Goal: Information Seeking & Learning: Learn about a topic

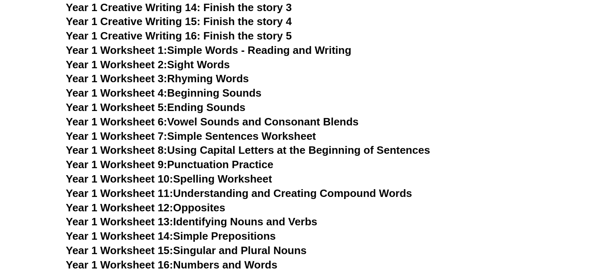
scroll to position [1404, 0]
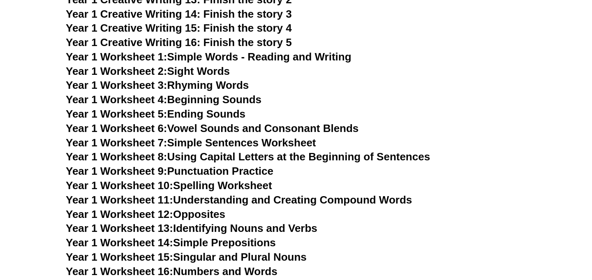
click at [284, 171] on h3 "Year 1 Worksheet 9: Punctuation Practice" at bounding box center [296, 171] width 460 height 14
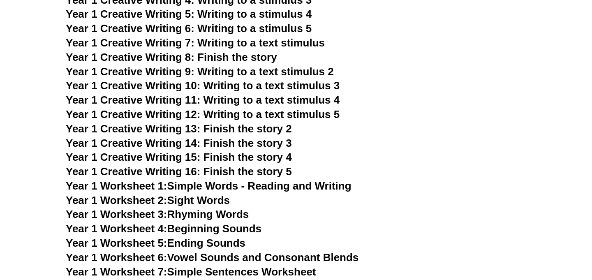
scroll to position [1272, 0]
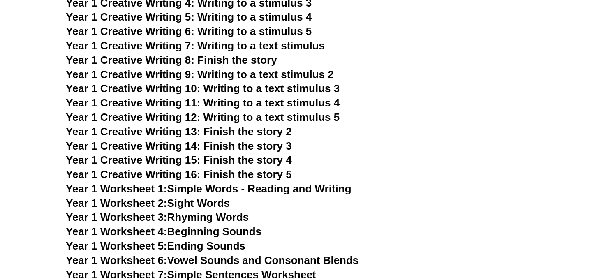
click at [259, 131] on span "Year 1 Creative Writing 13: Finish the story 2" at bounding box center [179, 131] width 226 height 12
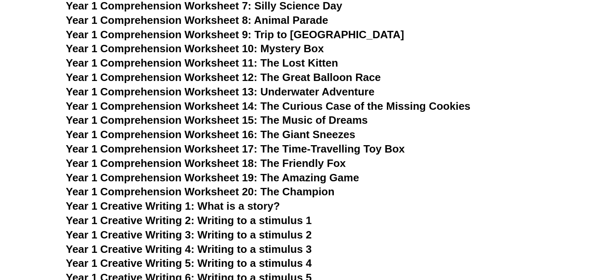
scroll to position [1027, 0]
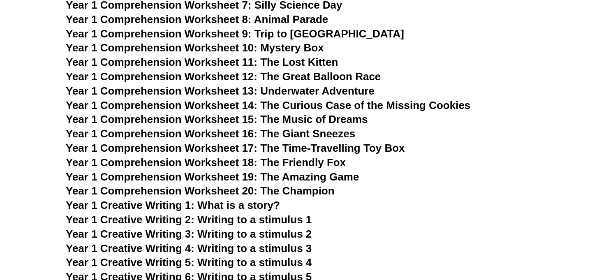
click at [286, 189] on span "Year 1 Comprehension Worksheet 20: The Champion" at bounding box center [200, 190] width 269 height 12
click at [286, 173] on span "Year 1 Comprehension Worksheet 19: The Amazing Game" at bounding box center [212, 177] width 293 height 12
click at [290, 164] on span "Year 1 Comprehension Worksheet 18: The Friendly Fox" at bounding box center [206, 162] width 280 height 12
click at [303, 145] on span "Year 1 Comprehension Worksheet 17: The Time-Travelling Toy Box" at bounding box center [235, 148] width 339 height 12
click at [307, 131] on span "Year 1 Comprehension Worksheet 16: The Giant Sneezes" at bounding box center [210, 133] width 289 height 12
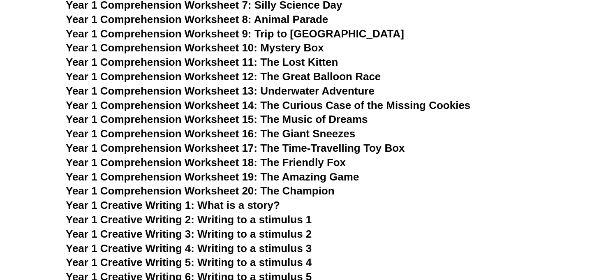
click at [307, 117] on span "Year 1 Comprehension Worksheet 15: The Music of Dreams" at bounding box center [217, 119] width 302 height 12
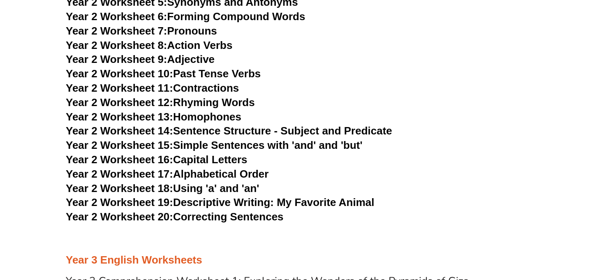
scroll to position [2080, 0]
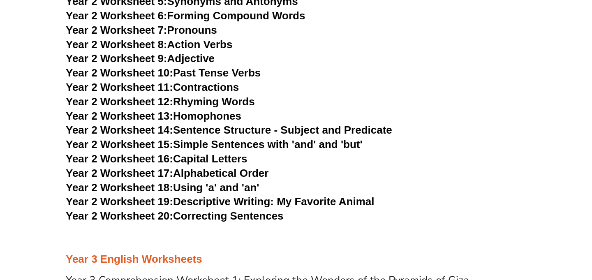
click at [217, 217] on link "Year 2 Worksheet 20: Correcting Sentences" at bounding box center [175, 216] width 218 height 12
click at [315, 189] on h3 "Year 2 Worksheet 18: Using 'a' and 'an'" at bounding box center [296, 188] width 460 height 14
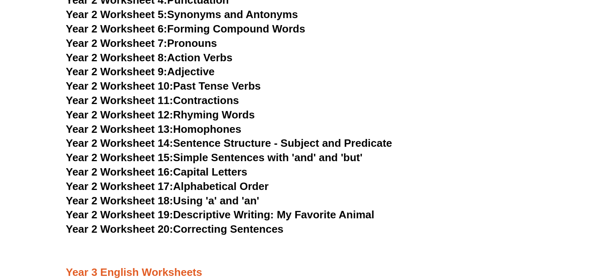
scroll to position [2066, 0]
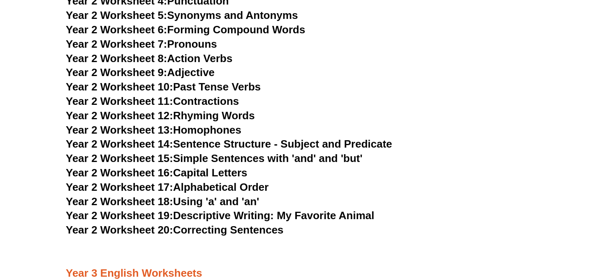
click at [225, 96] on link "Year 2 Worksheet 11: Contractions" at bounding box center [152, 101] width 173 height 12
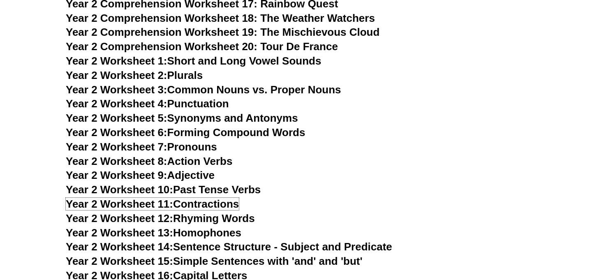
scroll to position [1963, 0]
click at [230, 134] on link "Year 2 Worksheet 6: Forming Compound Words" at bounding box center [185, 133] width 239 height 12
